Goal: Transaction & Acquisition: Purchase product/service

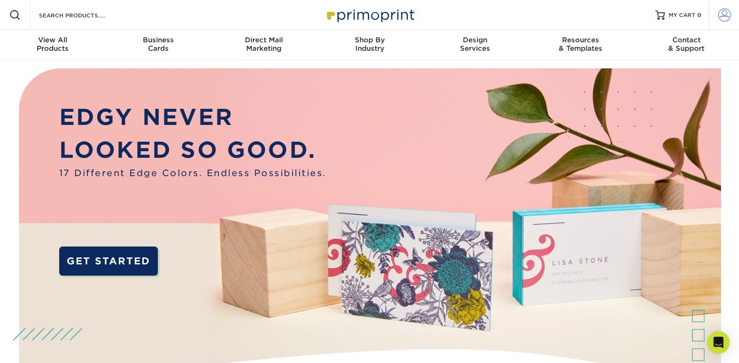
click at [723, 19] on span at bounding box center [724, 14] width 13 height 13
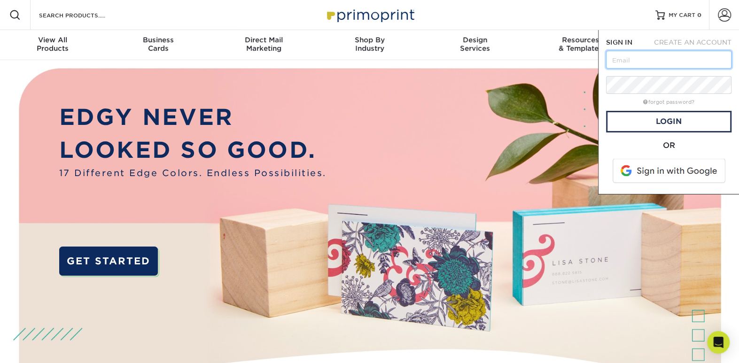
click at [614, 61] on input "text" at bounding box center [668, 60] width 125 height 18
type input "[PERSON_NAME][EMAIL_ADDRESS][DOMAIN_NAME]"
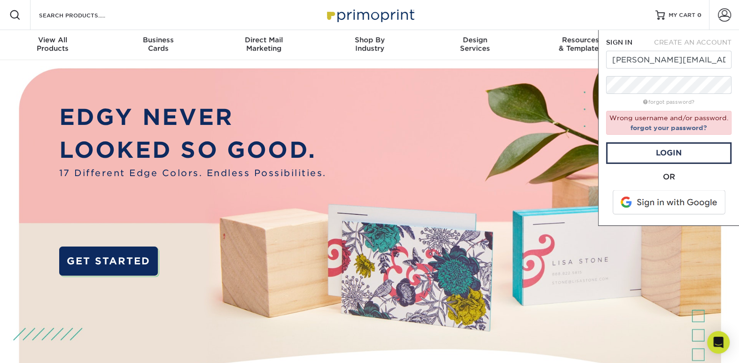
drag, startPoint x: 430, startPoint y: 92, endPoint x: 437, endPoint y: 84, distance: 10.7
click at [430, 92] on img at bounding box center [370, 243] width 732 height 366
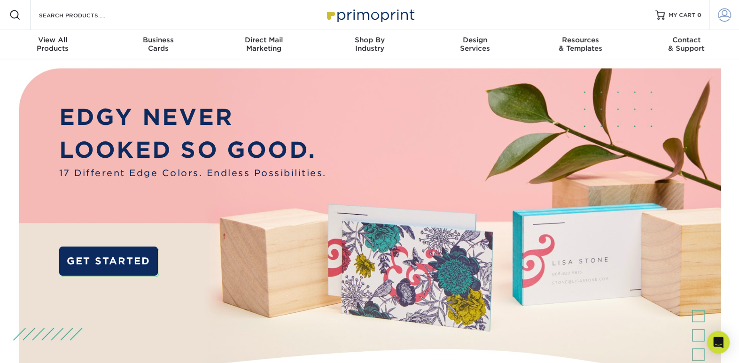
click at [720, 19] on span at bounding box center [724, 14] width 13 height 13
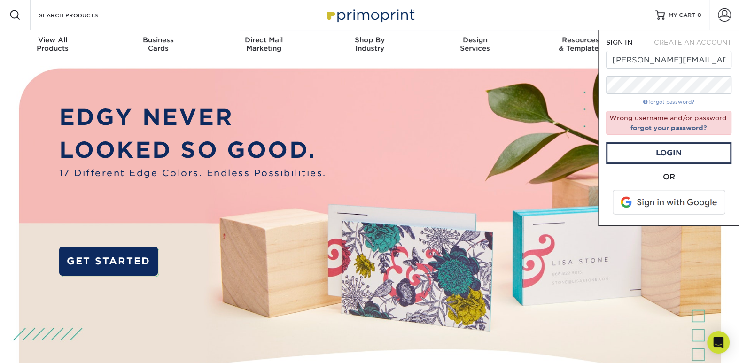
click at [664, 104] on link "forgot password?" at bounding box center [668, 102] width 51 height 6
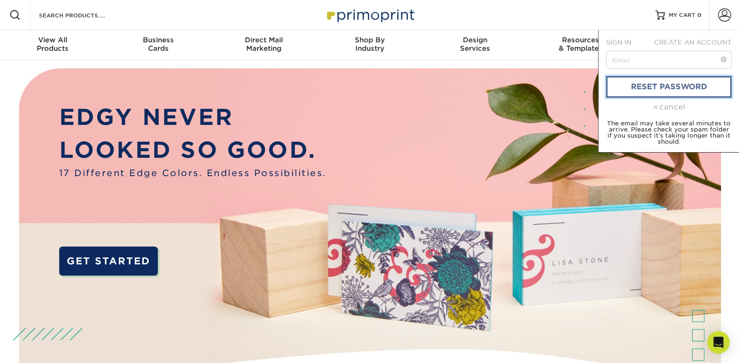
click at [662, 88] on link "reset password" at bounding box center [668, 87] width 125 height 22
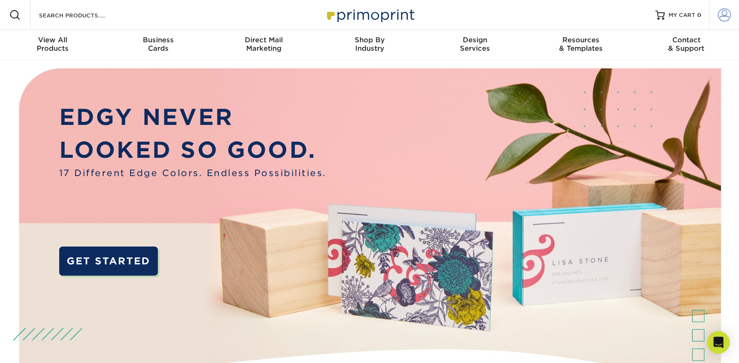
click at [721, 16] on span at bounding box center [724, 14] width 13 height 13
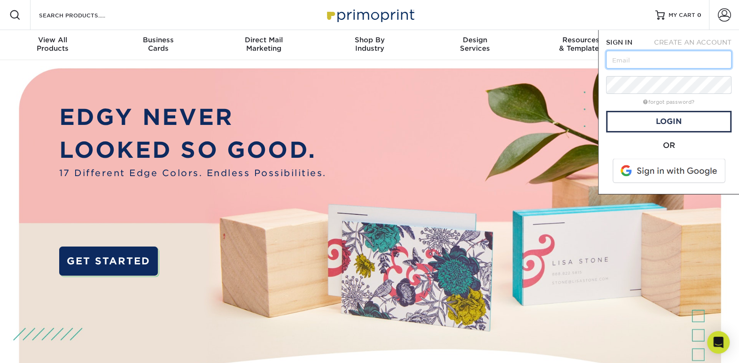
click at [616, 61] on input "text" at bounding box center [668, 60] width 125 height 18
type input "[PERSON_NAME][EMAIL_ADDRESS][DOMAIN_NAME]"
click at [666, 102] on link "forgot password?" at bounding box center [668, 102] width 51 height 6
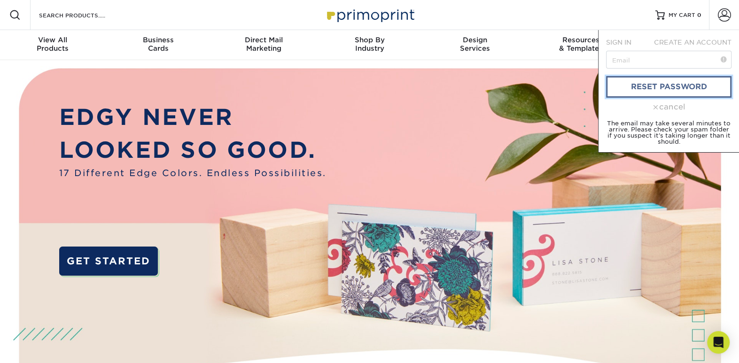
click at [637, 81] on link "reset password" at bounding box center [668, 87] width 125 height 22
click at [628, 65] on input "text" at bounding box center [668, 60] width 125 height 18
type input "[PERSON_NAME][EMAIL_ADDRESS][DOMAIN_NAME]"
click at [668, 83] on link "reset password" at bounding box center [668, 87] width 125 height 22
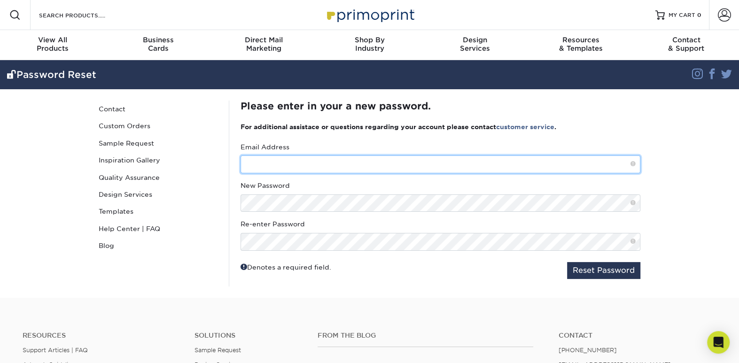
click at [255, 165] on input "text" at bounding box center [441, 165] width 400 height 18
type input "[PERSON_NAME][EMAIL_ADDRESS][DOMAIN_NAME]"
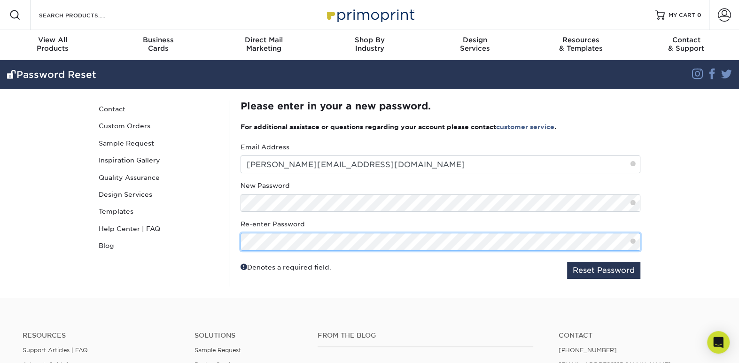
click at [567, 262] on button "Reset Password" at bounding box center [603, 270] width 73 height 17
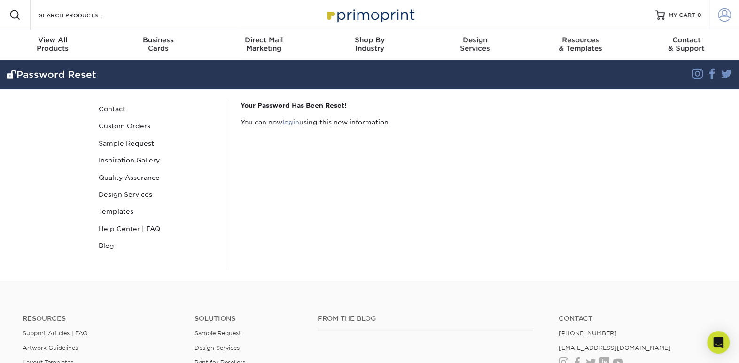
click at [724, 13] on span at bounding box center [724, 14] width 13 height 13
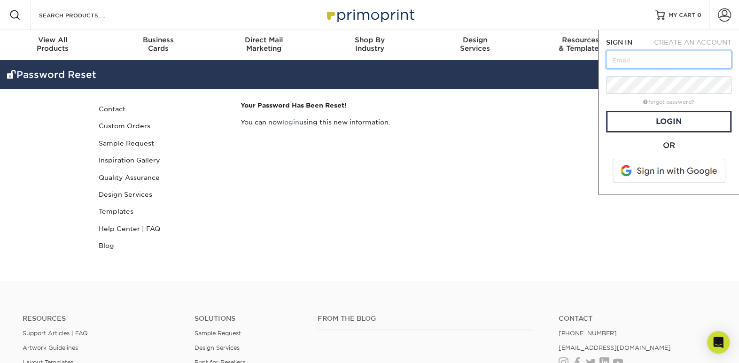
click at [636, 59] on input "text" at bounding box center [668, 60] width 125 height 18
type input "[PERSON_NAME][EMAIL_ADDRESS][DOMAIN_NAME]"
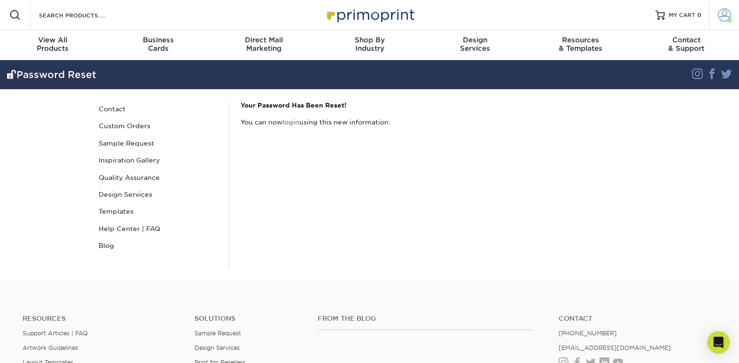
click at [722, 11] on span at bounding box center [724, 14] width 13 height 13
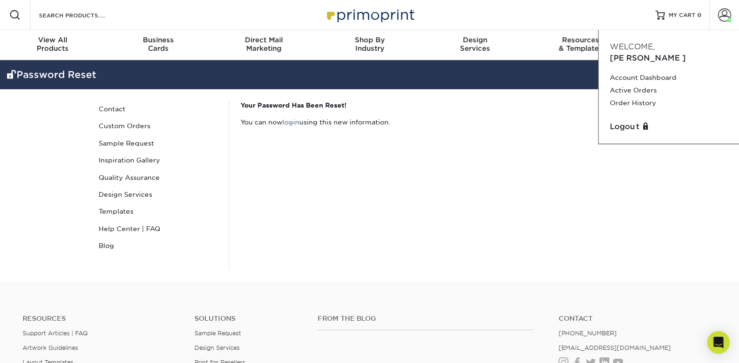
click at [460, 138] on div "Your Password Has Been Reset! You can now login using this new information." at bounding box center [440, 185] width 423 height 169
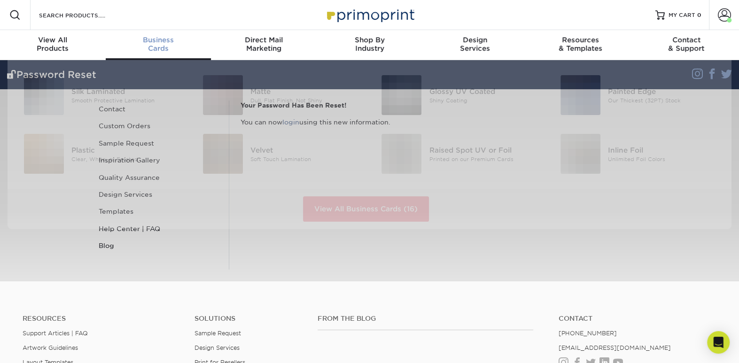
click at [150, 46] on div "Business Cards" at bounding box center [159, 44] width 106 height 17
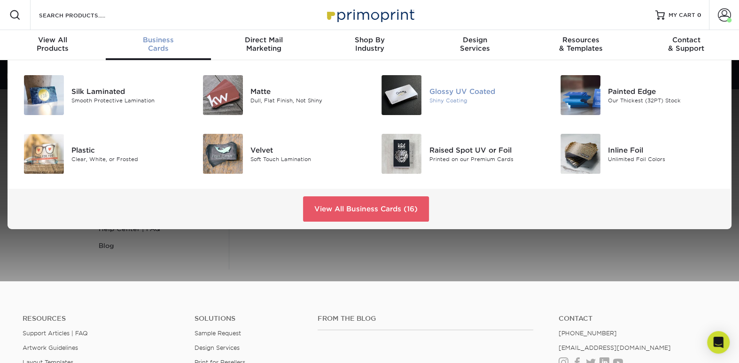
click at [395, 98] on img at bounding box center [402, 95] width 40 height 40
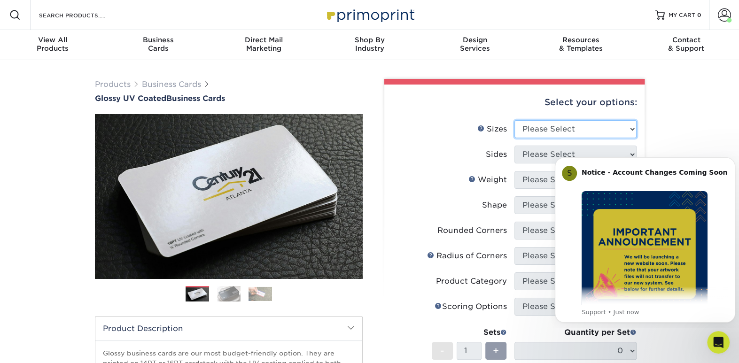
click at [633, 130] on select "Please Select 1.5" x 3.5" - Mini 1.75" x 3.5" - Mini 2" x 2" - Square 2" x 3" -…" at bounding box center [576, 129] width 122 height 18
select select "2.00x3.50"
click at [515, 120] on select "Please Select 1.5" x 3.5" - Mini 1.75" x 3.5" - Mini 2" x 2" - Square 2" x 3" -…" at bounding box center [576, 129] width 122 height 18
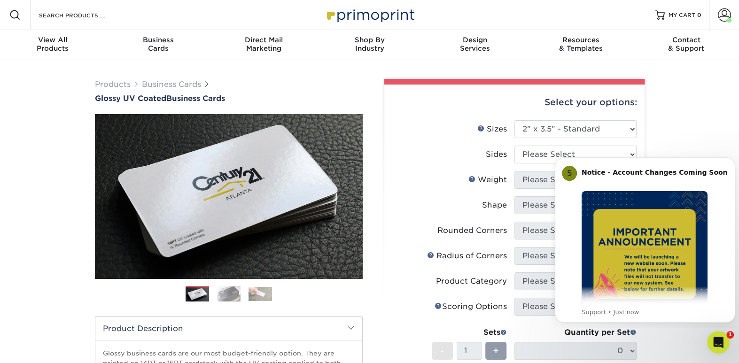
click at [626, 151] on html "S Notice - Account Changes Coming Soon ​ Past Order Files Will Not Transfer: Wh…" at bounding box center [645, 239] width 188 height 180
click at [730, 162] on icon "Dismiss notification" at bounding box center [732, 159] width 5 height 5
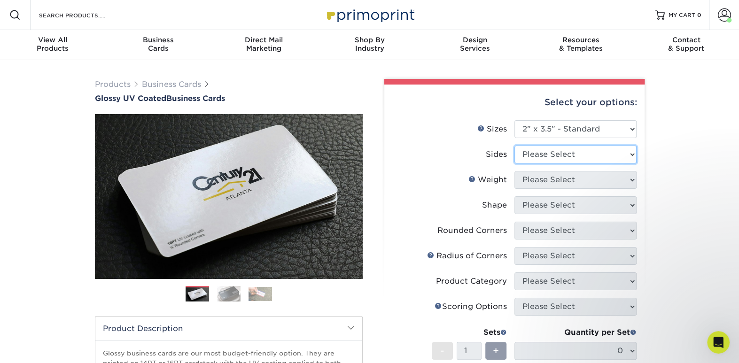
click at [629, 156] on select "Please Select Print Both Sides Print Front Only" at bounding box center [576, 155] width 122 height 18
select select "13abbda7-1d64-4f25-8bb2-c179b224825d"
click at [515, 146] on select "Please Select Print Both Sides Print Front Only" at bounding box center [576, 155] width 122 height 18
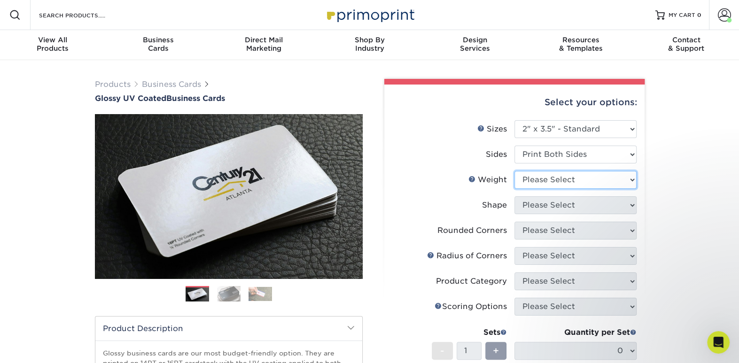
click at [631, 180] on select "Please Select 16PT 14PT" at bounding box center [576, 180] width 122 height 18
select select "16PT"
click at [515, 171] on select "Please Select 16PT 14PT" at bounding box center [576, 180] width 122 height 18
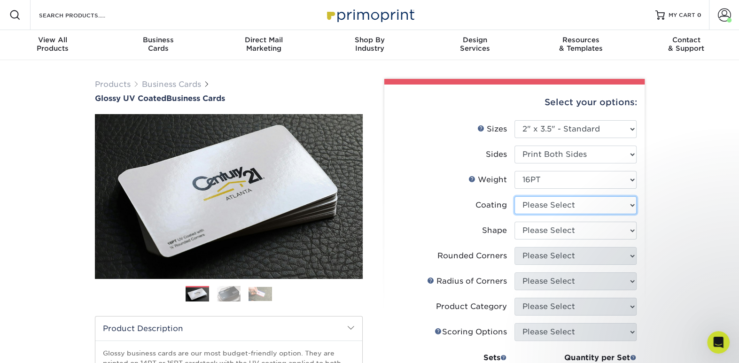
click at [633, 203] on select at bounding box center [576, 205] width 122 height 18
select select "ae367451-b2b8-45df-a344-0f05b6a12993"
click at [515, 196] on select at bounding box center [576, 205] width 122 height 18
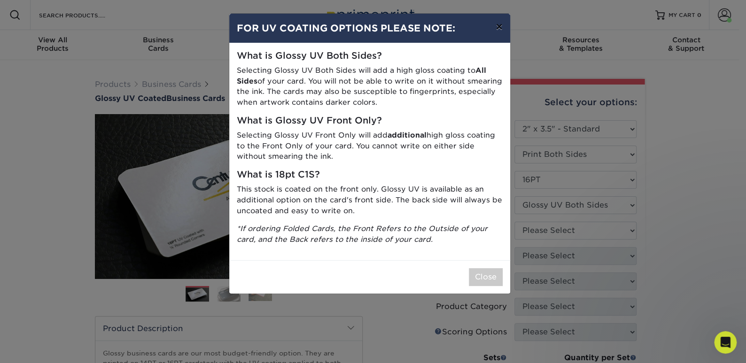
click at [500, 30] on button "×" at bounding box center [499, 27] width 22 height 26
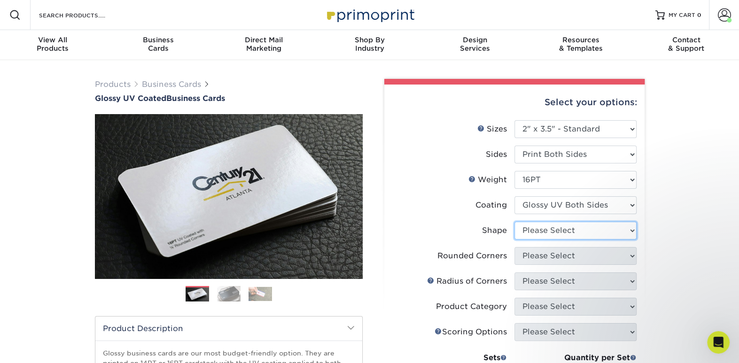
click at [631, 229] on select "Please Select Standard Oval" at bounding box center [576, 231] width 122 height 18
select select "standard"
click at [515, 222] on select "Please Select Standard Oval" at bounding box center [576, 231] width 122 height 18
click at [633, 252] on select "Please Select Yes - Round 2 Corners Yes - Round 4 Corners No" at bounding box center [576, 256] width 122 height 18
select select "0"
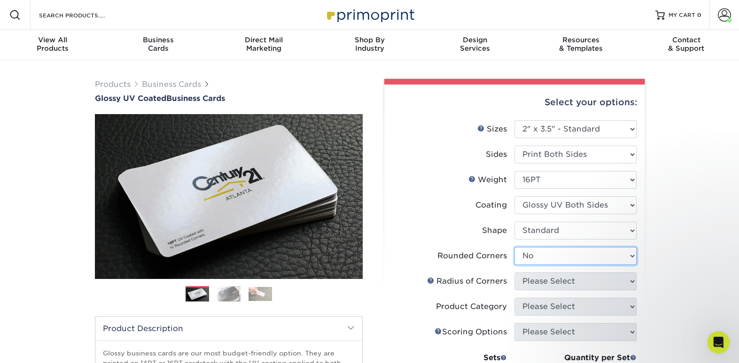
click at [515, 247] on select "Please Select Yes - Round 2 Corners Yes - Round 4 Corners No" at bounding box center [576, 256] width 122 height 18
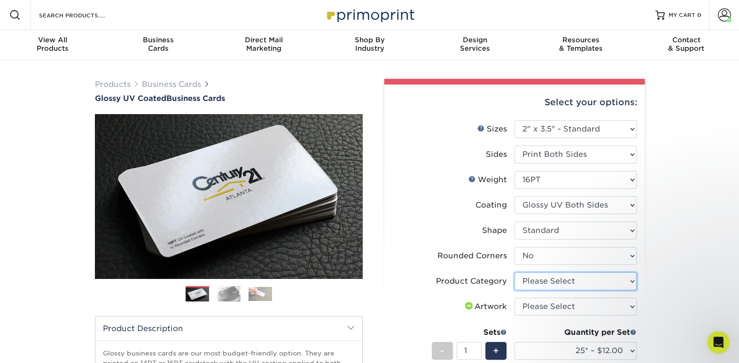
click at [632, 280] on select "Please Select Business Cards" at bounding box center [576, 282] width 122 height 18
select select "3b5148f1-0588-4f88-a218-97bcfdce65c1"
click at [515, 273] on select "Please Select Business Cards" at bounding box center [576, 282] width 122 height 18
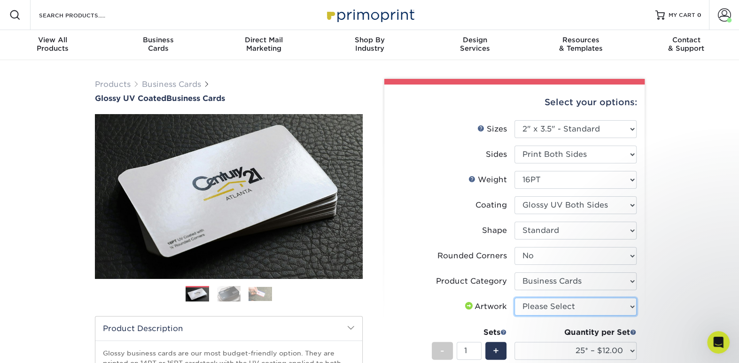
click at [633, 307] on select "Please Select I will upload files I need a design - $100" at bounding box center [576, 307] width 122 height 18
select select "upload"
click at [515, 298] on select "Please Select I will upload files I need a design - $100" at bounding box center [576, 307] width 122 height 18
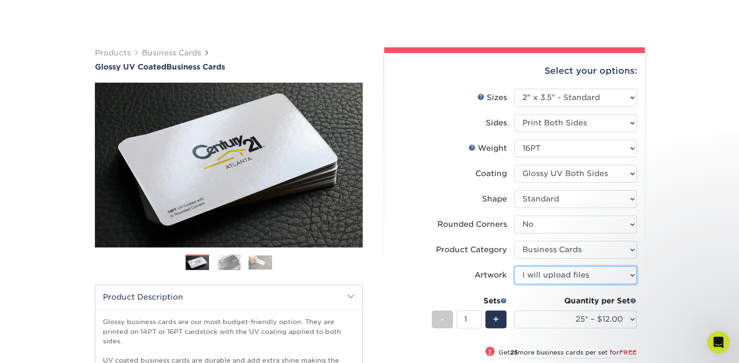
scroll to position [94, 0]
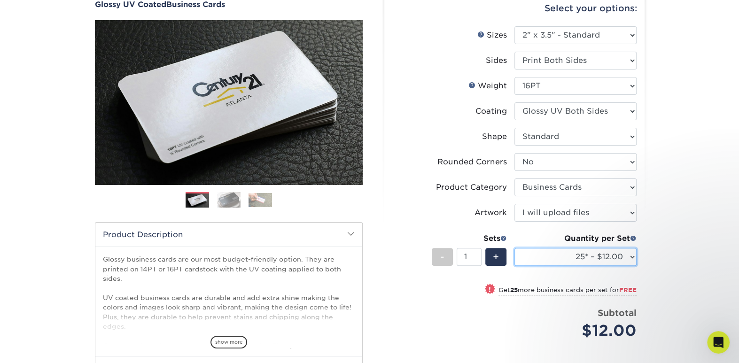
click at [630, 256] on select "25* – $12.00 50* – $12.00 100* – $12.00 250* – $21.00 500 – $42.00 1000 – $53.0…" at bounding box center [576, 257] width 122 height 18
select select "250* – $21.00"
click at [515, 248] on select "25* – $12.00 50* – $12.00 100* – $12.00 250* – $21.00 500 – $42.00 1000 – $53.0…" at bounding box center [576, 257] width 122 height 18
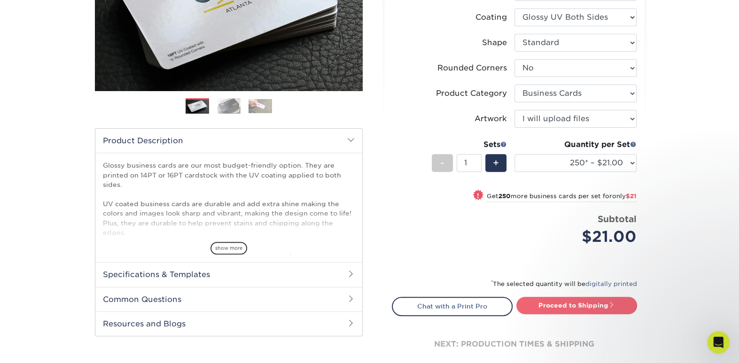
click at [577, 305] on link "Proceed to Shipping" at bounding box center [576, 305] width 121 height 17
type input "Set 1"
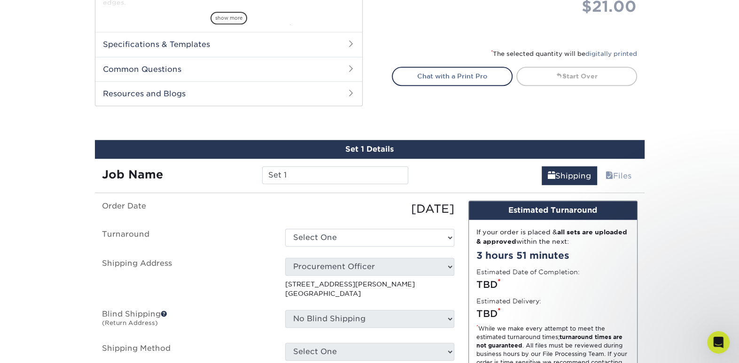
scroll to position [509, 0]
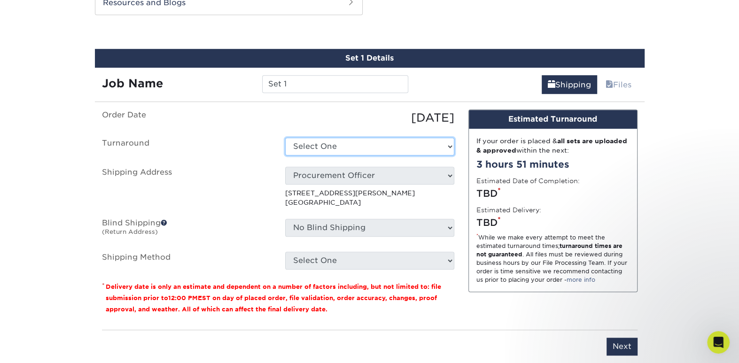
click at [445, 144] on select "Select One 2-4 Business Days 2 Day Next Business Day" at bounding box center [369, 147] width 169 height 18
select select "274e0e85-5bbe-4acd-ae79-b59ebbc106a6"
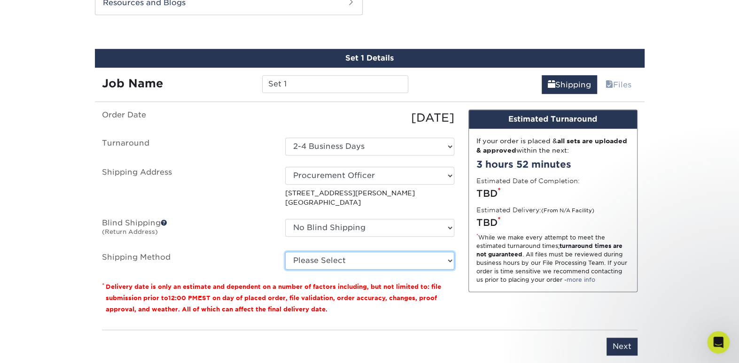
click at [447, 258] on select "Please Select UPS Ground (+$7.84) UPS 3 Day Select (+$15.34) UPS 2nd Day Air (+…" at bounding box center [369, 261] width 169 height 18
select select "03"
click at [285, 252] on select "Please Select UPS Ground (+$7.84) UPS 3 Day Select (+$15.34) UPS 2nd Day Air (+…" at bounding box center [369, 261] width 169 height 18
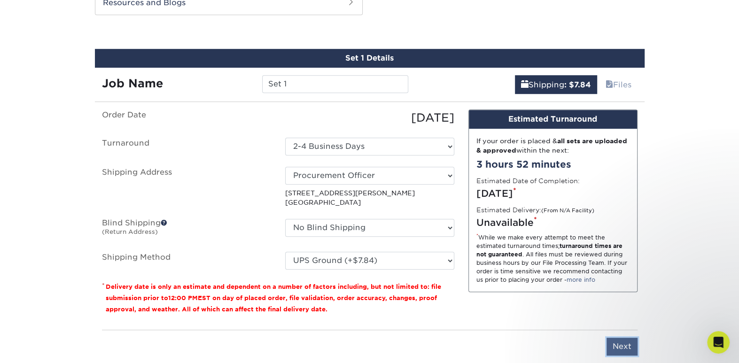
click at [615, 344] on input "Next" at bounding box center [622, 347] width 31 height 18
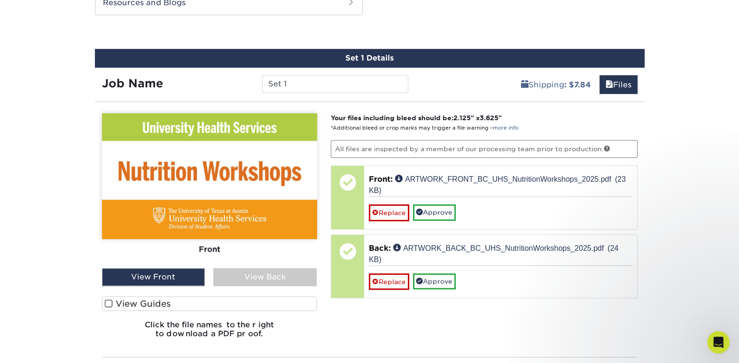
click at [148, 277] on div "View Front" at bounding box center [153, 277] width 103 height 18
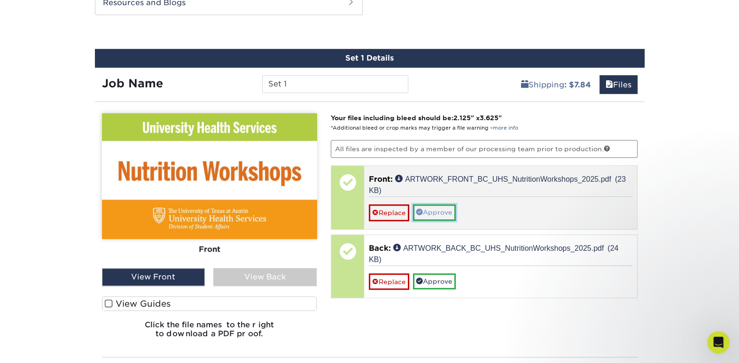
click at [439, 204] on link "Approve" at bounding box center [434, 212] width 43 height 16
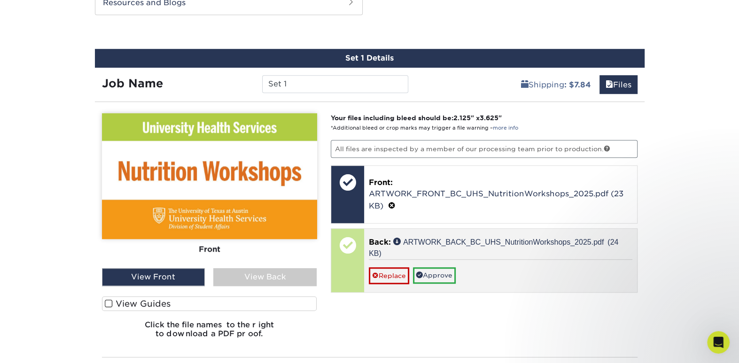
click at [388, 241] on span "Back:" at bounding box center [380, 242] width 22 height 9
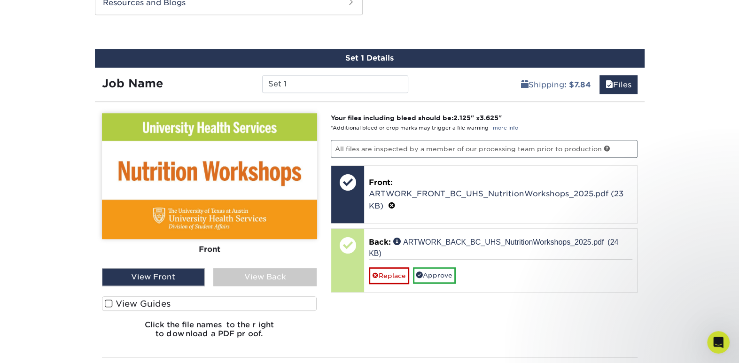
click at [255, 278] on div "View Back" at bounding box center [264, 277] width 103 height 18
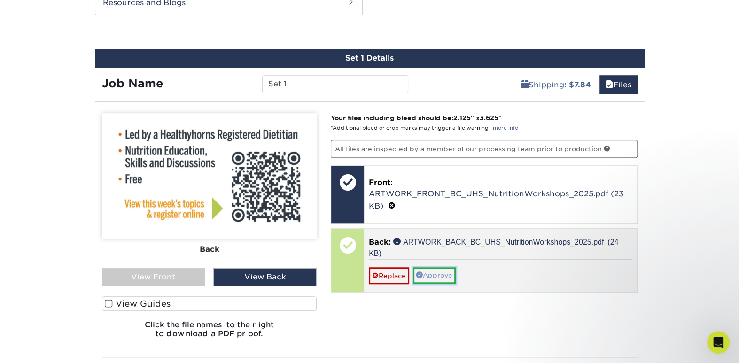
click at [436, 273] on link "Approve" at bounding box center [434, 275] width 43 height 16
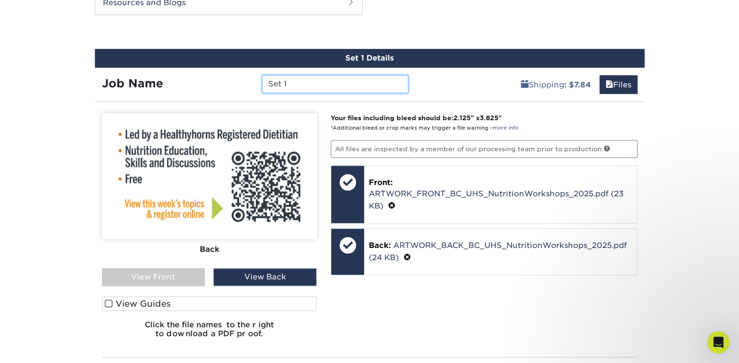
click at [300, 82] on input "Set 1" at bounding box center [335, 84] width 146 height 18
drag, startPoint x: 300, startPoint y: 82, endPoint x: 386, endPoint y: 82, distance: 86.0
click at [386, 82] on input "Set 1Seth" at bounding box center [335, 84] width 146 height 18
click at [287, 83] on input "Set 1Seth" at bounding box center [335, 84] width 146 height 18
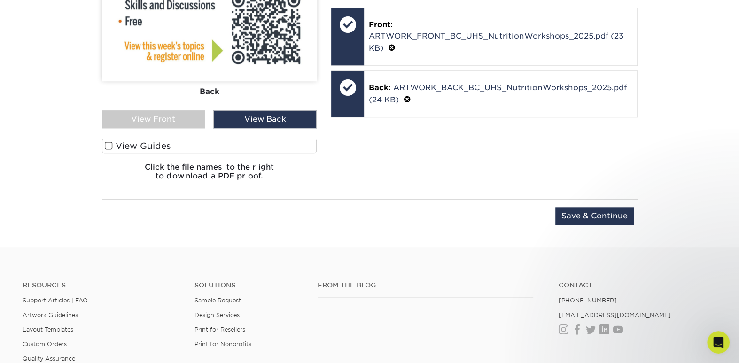
scroll to position [697, 0]
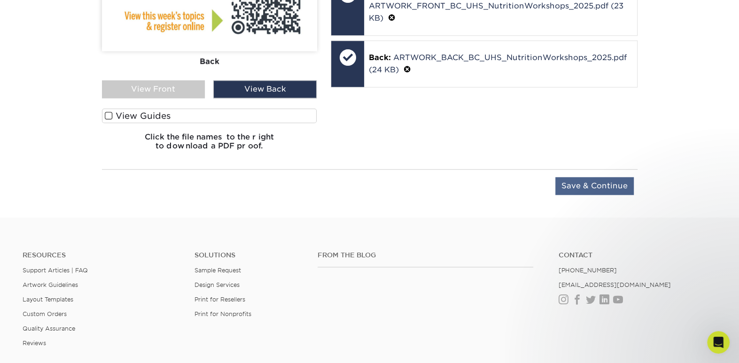
type input "[PERSON_NAME]"
click at [568, 185] on input "Save & Continue" at bounding box center [594, 186] width 78 height 18
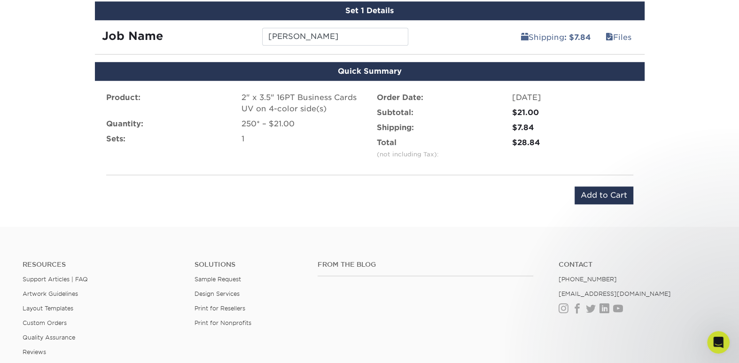
scroll to position [553, 0]
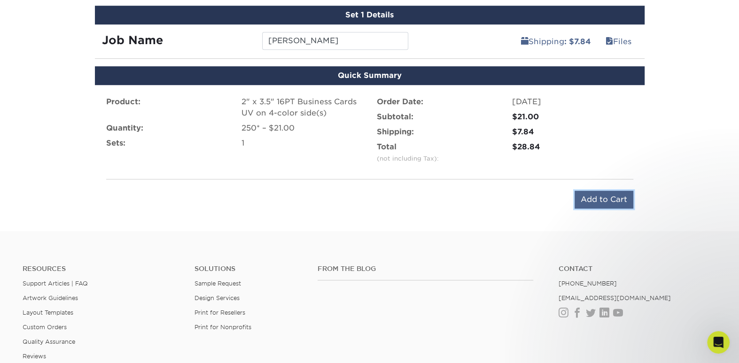
click at [595, 198] on input "Add to Cart" at bounding box center [604, 200] width 59 height 18
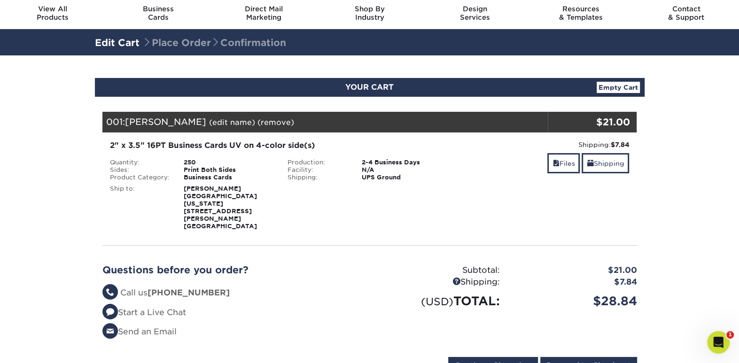
scroll to position [47, 0]
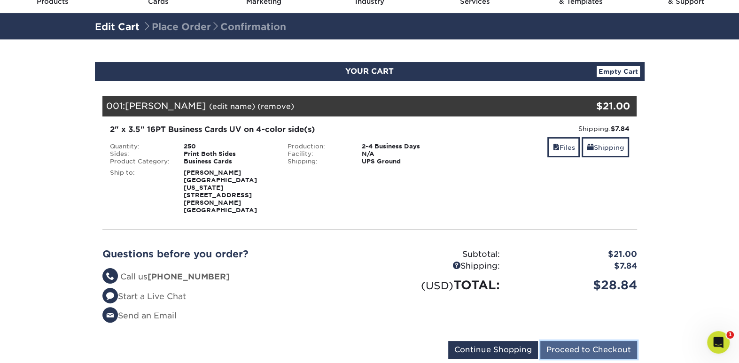
click at [578, 341] on input "Proceed to Checkout" at bounding box center [588, 350] width 97 height 18
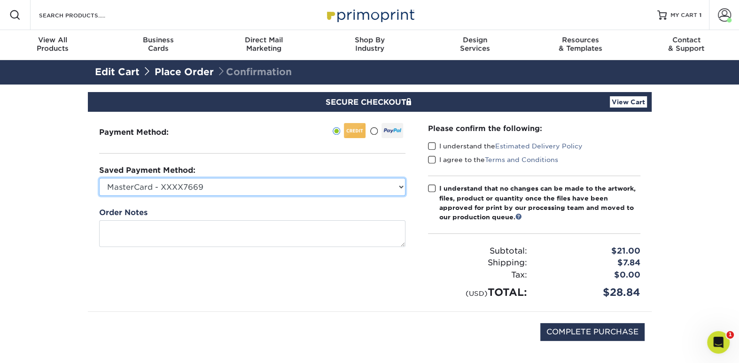
click at [398, 185] on select "MasterCard - XXXX7669 MasterCard - XXXX0926 MasterCard - XXXX8577 MasterCard - …" at bounding box center [252, 187] width 306 height 18
select select "45637"
click at [99, 178] on select "MasterCard - XXXX7669 MasterCard - XXXX0926 MasterCard - XXXX8577 MasterCard - …" at bounding box center [252, 187] width 306 height 18
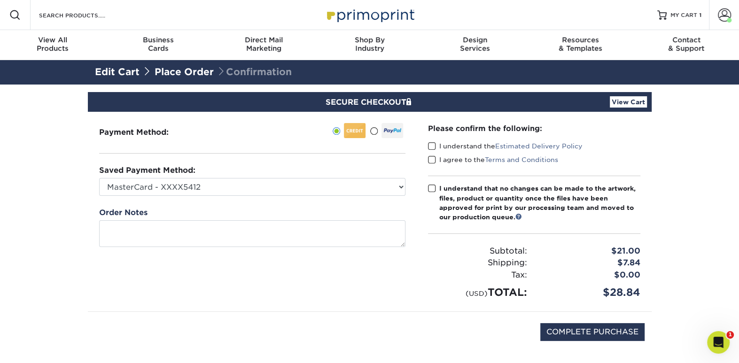
click at [430, 145] on span at bounding box center [432, 146] width 8 height 9
click at [0, 0] on input "I understand the Estimated Delivery Policy" at bounding box center [0, 0] width 0 height 0
click at [430, 158] on span at bounding box center [432, 160] width 8 height 9
click at [0, 0] on input "I agree to the Terms and Conditions" at bounding box center [0, 0] width 0 height 0
click at [432, 185] on span at bounding box center [432, 188] width 8 height 9
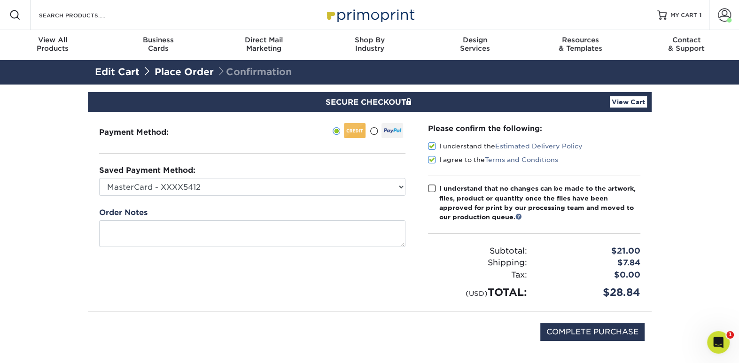
click at [0, 0] on input "I understand that no changes can be made to the artwork, files, product or quan…" at bounding box center [0, 0] width 0 height 0
click at [566, 326] on input "COMPLETE PURCHASE" at bounding box center [592, 332] width 104 height 18
type input "PROCESSING, PLEASE WAIT..."
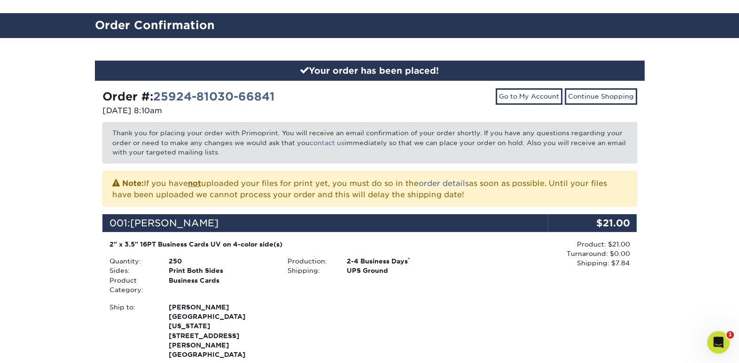
scroll to position [94, 0]
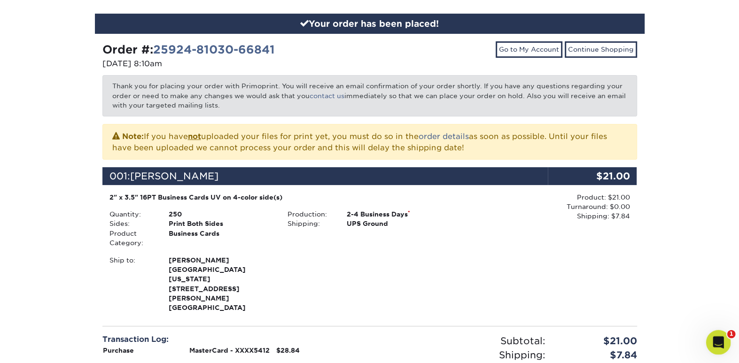
click at [719, 335] on div "Open Intercom Messenger" at bounding box center [717, 341] width 31 height 31
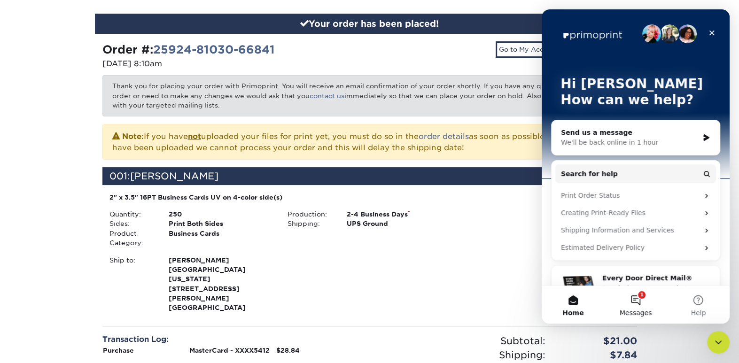
click at [636, 297] on button "1 Messages" at bounding box center [635, 305] width 63 height 38
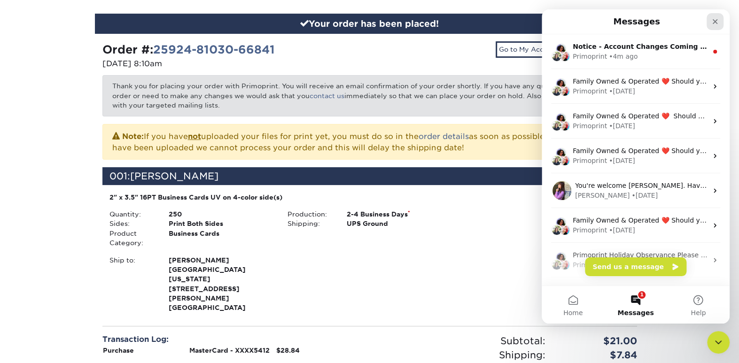
click at [715, 19] on icon "Close" at bounding box center [715, 22] width 8 height 8
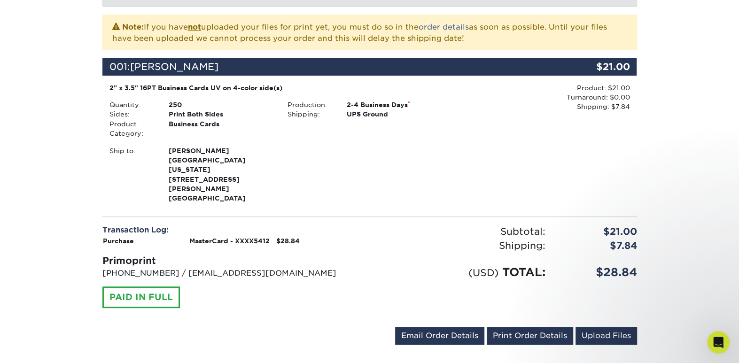
scroll to position [188, 0]
